Goal: Information Seeking & Learning: Learn about a topic

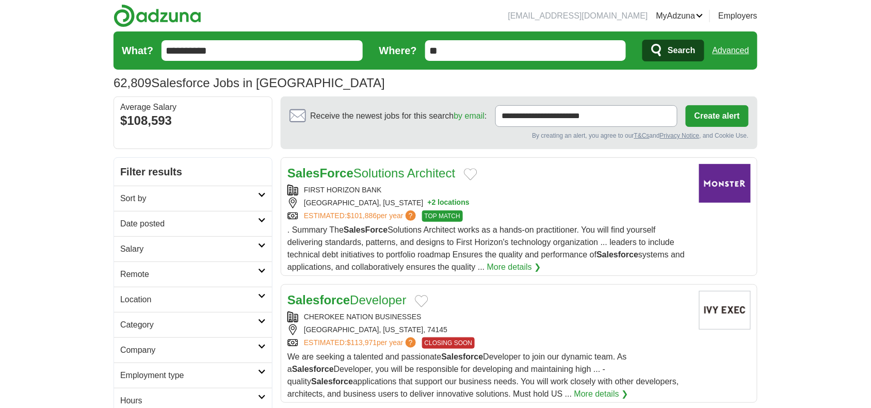
click at [123, 223] on h2 "Date posted" at bounding box center [189, 224] width 138 height 12
click at [150, 247] on link "Last 24 hours" at bounding box center [192, 248] width 145 height 12
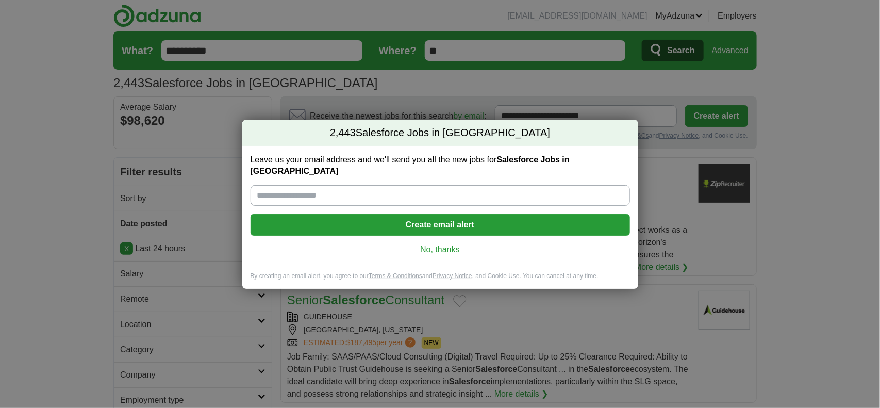
click at [444, 248] on link "No, thanks" at bounding box center [440, 249] width 363 height 11
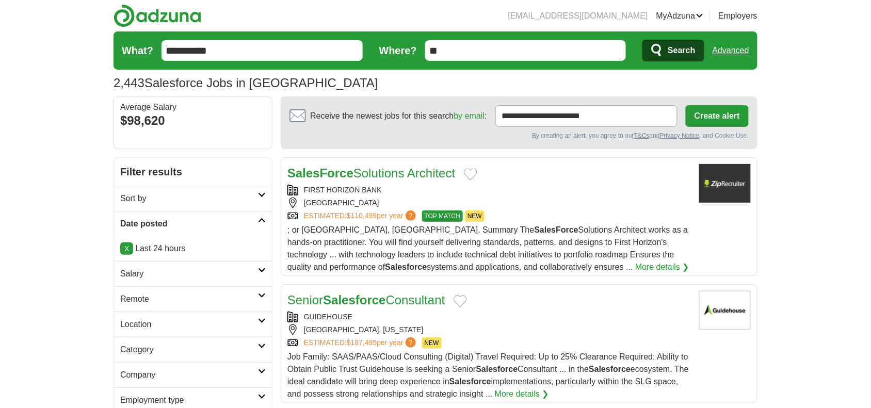
click at [179, 307] on link "Remote" at bounding box center [193, 298] width 158 height 25
click at [151, 328] on link "Remote jobs" at bounding box center [143, 323] width 46 height 9
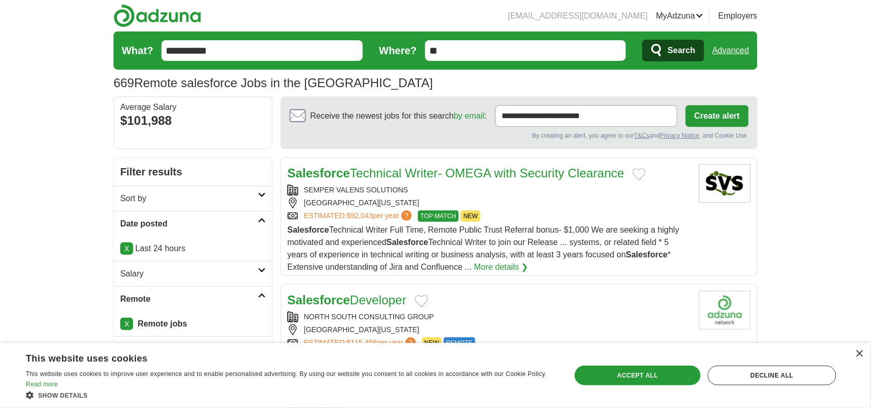
click at [432, 239] on span "Salesforce Technical Writer Full Time, Remote Public Trust Referral bonus- $1,0…" at bounding box center [483, 248] width 392 height 46
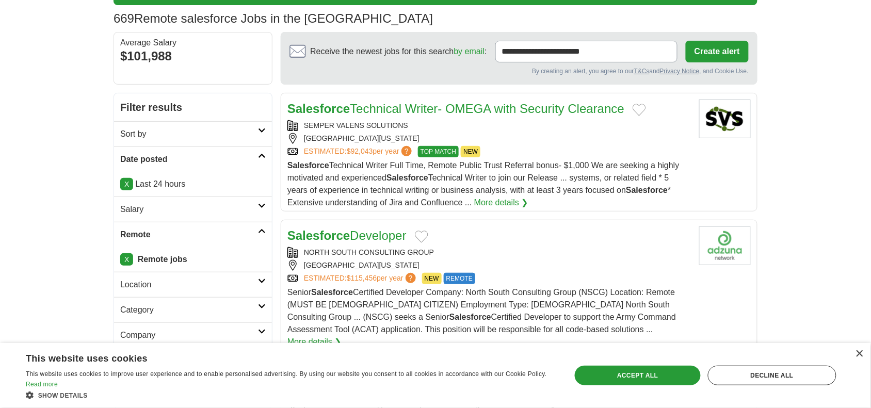
scroll to position [129, 0]
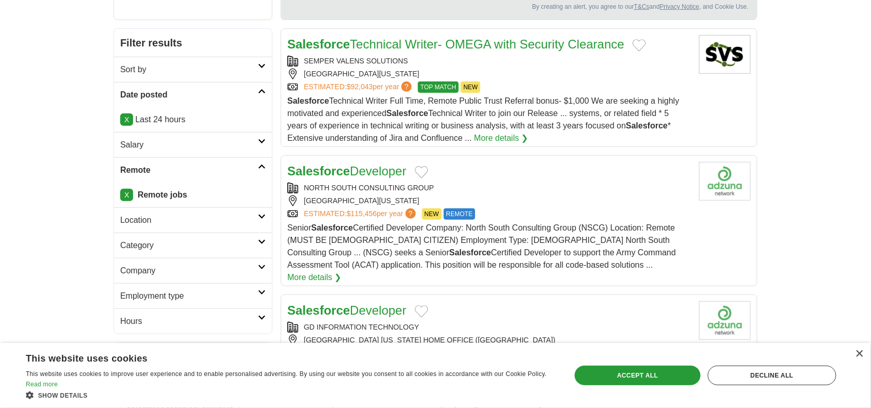
click at [407, 222] on div "Salesforce Developer NORTH SOUTH CONSULTING GROUP [GEOGRAPHIC_DATA], [US_STATE]…" at bounding box center [488, 223] width 403 height 122
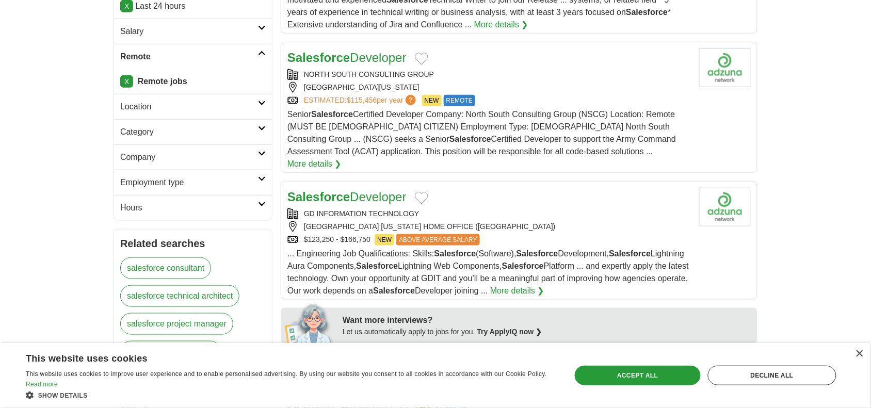
scroll to position [258, 0]
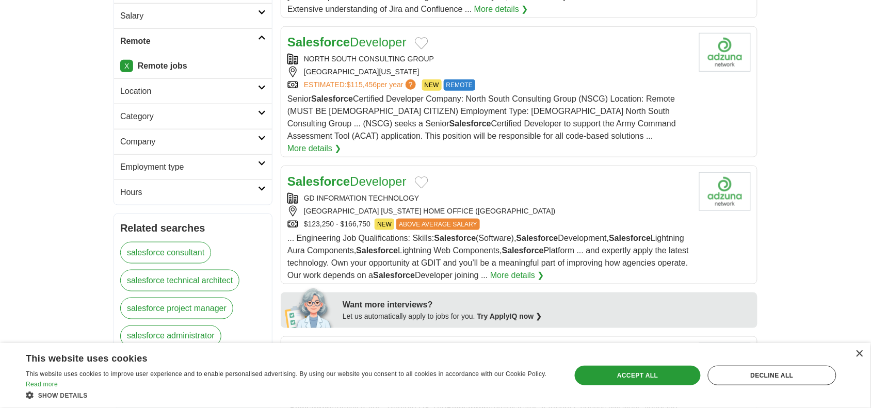
click at [599, 206] on div "[GEOGRAPHIC_DATA] [US_STATE] HOME OFFICE ([GEOGRAPHIC_DATA])" at bounding box center [488, 211] width 403 height 11
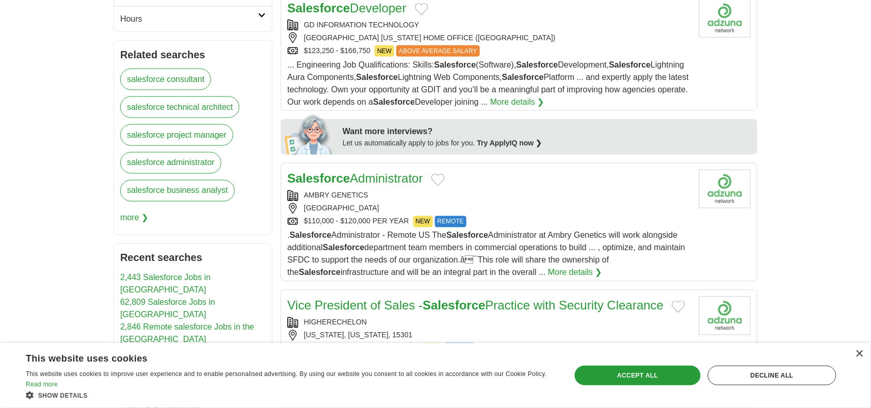
scroll to position [451, 0]
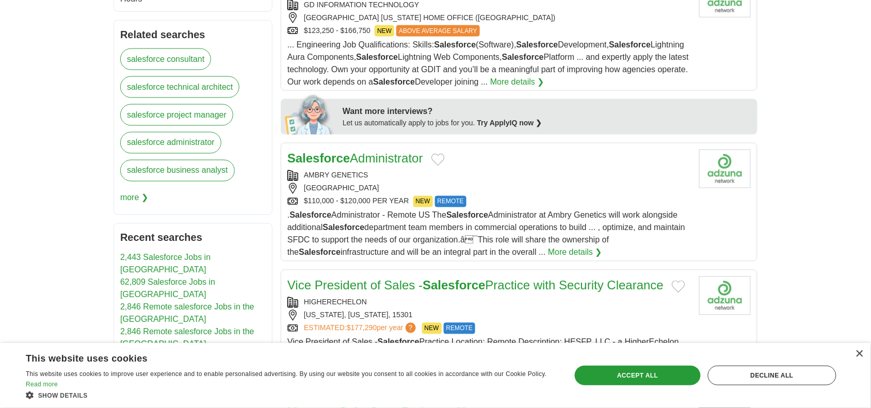
click at [521, 197] on div "Salesforce Administrator AMBRY GENETICS UNITED STATES $110,000 - $120,000 PER Y…" at bounding box center [488, 204] width 403 height 109
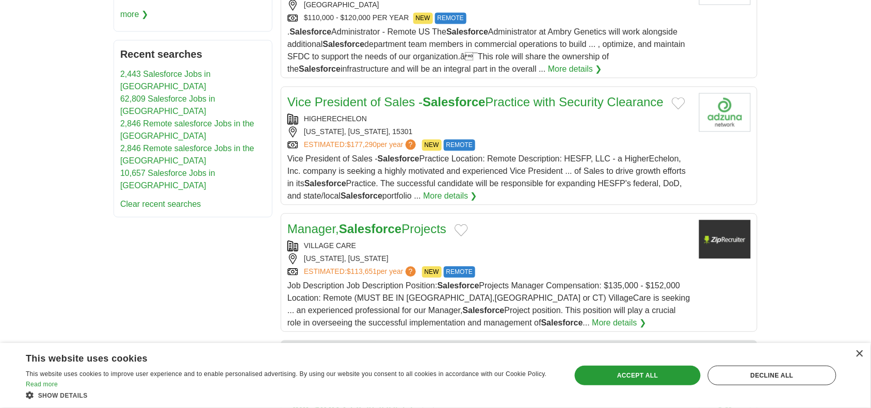
scroll to position [645, 0]
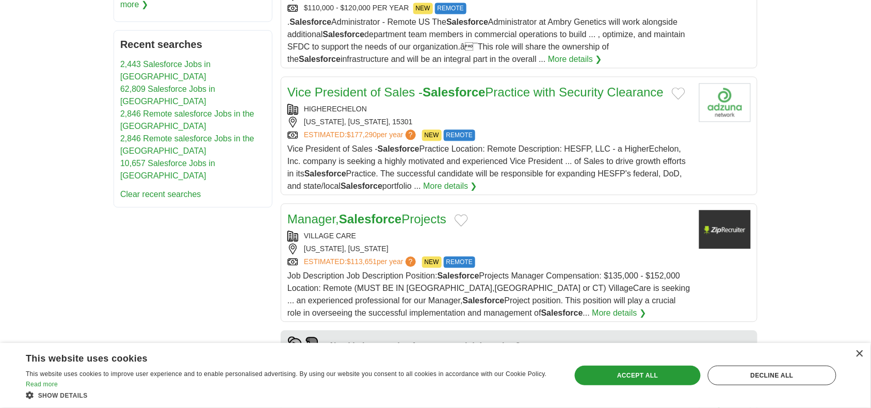
click at [552, 127] on div "WASHINGTON, PENNSYLVANIA, 15301" at bounding box center [488, 122] width 403 height 11
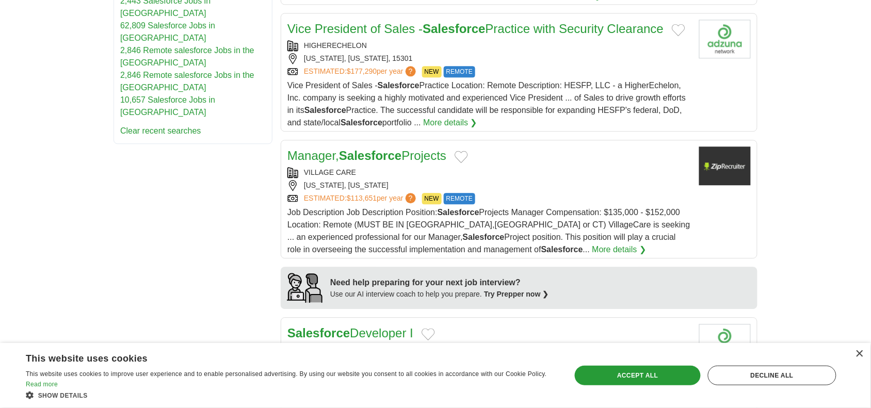
scroll to position [709, 0]
click at [548, 187] on div "VILLAGE CARE NEW YORK, NEW YORK ESTIMATED: $113,651 per year ? NEW REMOTE" at bounding box center [488, 184] width 403 height 37
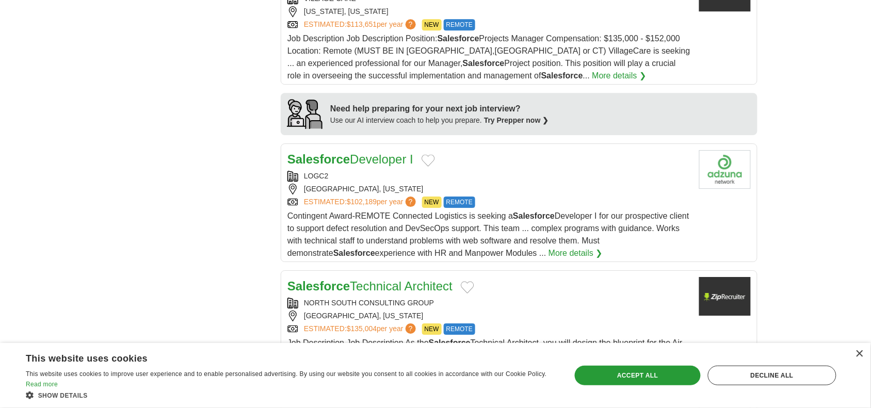
scroll to position [903, 0]
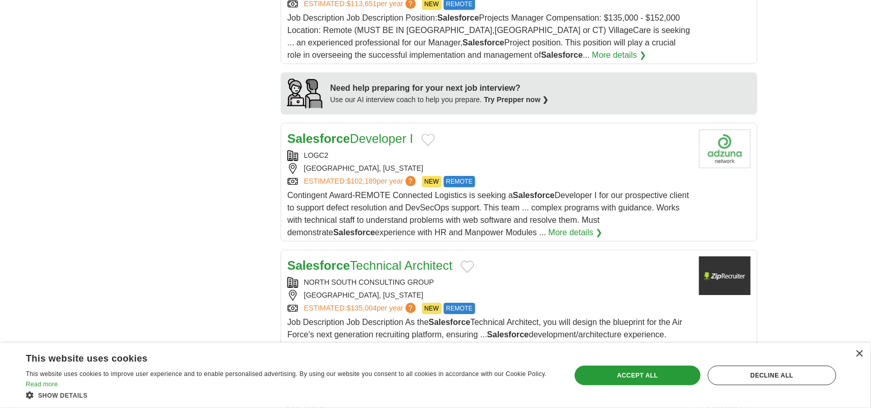
click at [548, 187] on div "ESTIMATED: $102,189 per year ? NEW REMOTE" at bounding box center [488, 181] width 403 height 11
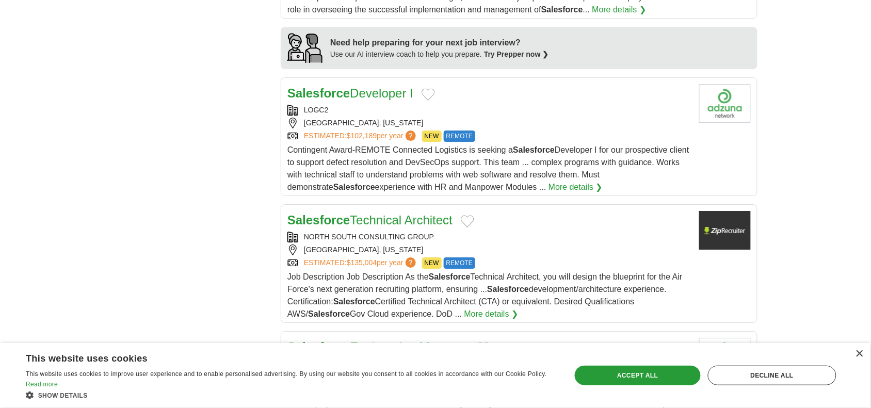
scroll to position [967, 0]
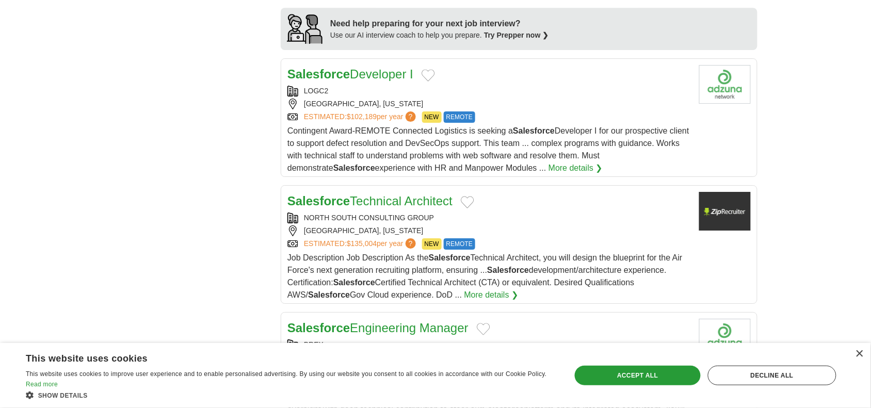
click at [529, 223] on div "NORTH SOUTH CONSULTING GROUP" at bounding box center [488, 217] width 403 height 11
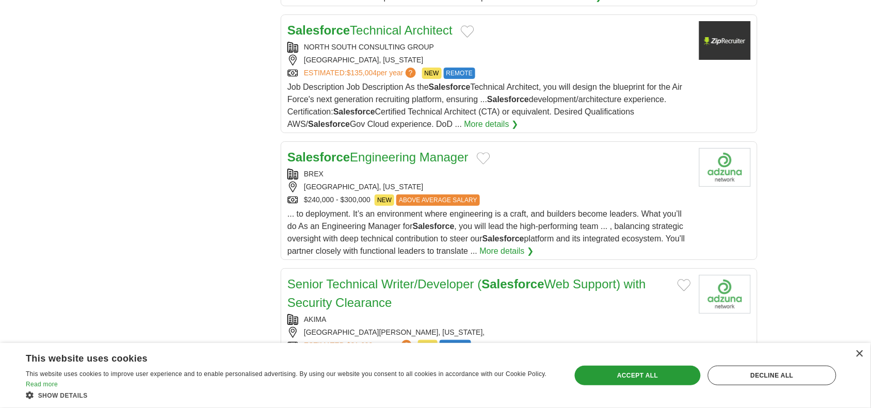
scroll to position [1160, 0]
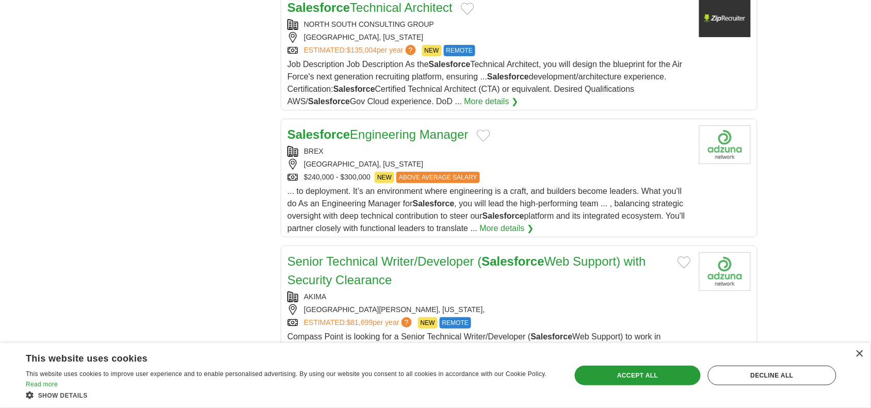
click at [517, 170] on div "SAN FRANCISCO, CALIFORNIA" at bounding box center [488, 164] width 403 height 11
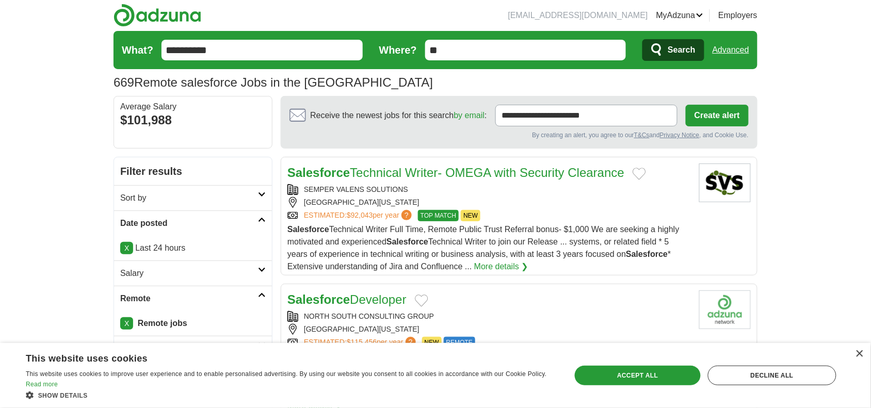
scroll to position [0, 0]
